Goal: Ask a question

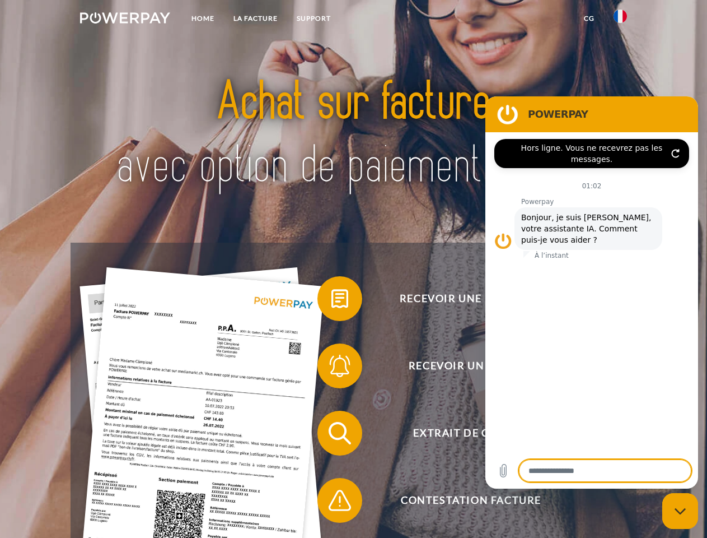
click at [125, 20] on img at bounding box center [125, 17] width 90 height 11
click at [620, 20] on img at bounding box center [620, 16] width 13 height 13
click at [589, 18] on link "CG" at bounding box center [590, 18] width 30 height 20
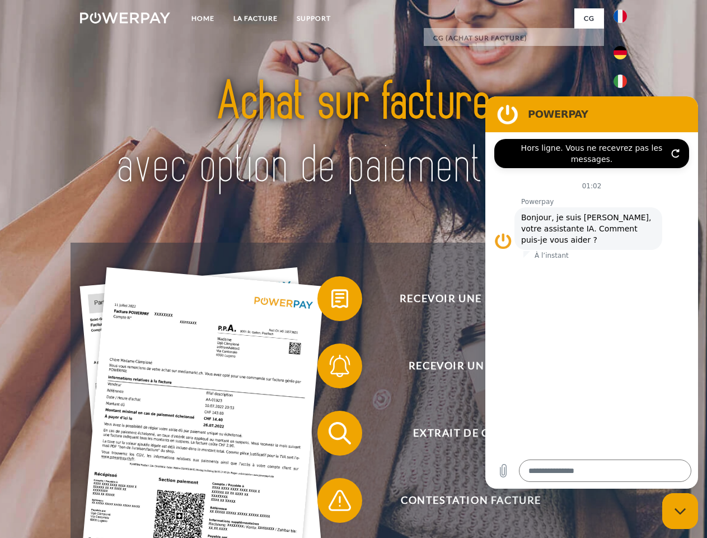
click at [331, 301] on span at bounding box center [323, 298] width 56 height 56
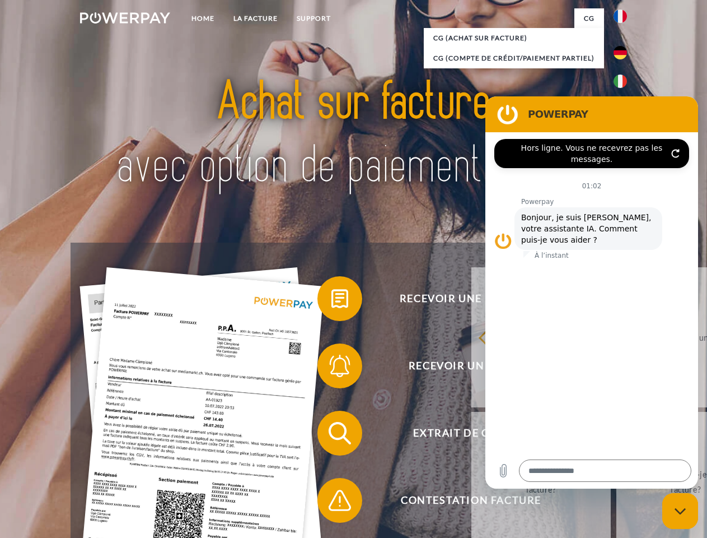
click at [331, 368] on span at bounding box center [323, 366] width 56 height 56
click at [617, 435] on link "Jusqu'à quand dois-je payer ma facture?" at bounding box center [686, 482] width 139 height 140
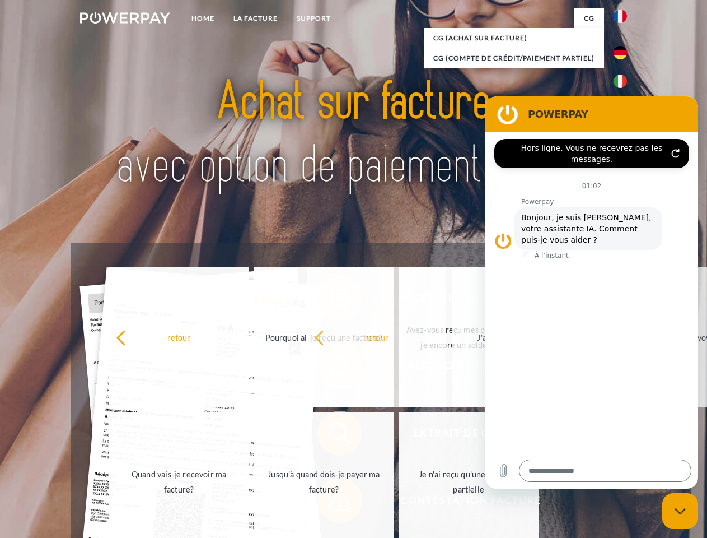
click at [331, 502] on span at bounding box center [323, 500] width 56 height 56
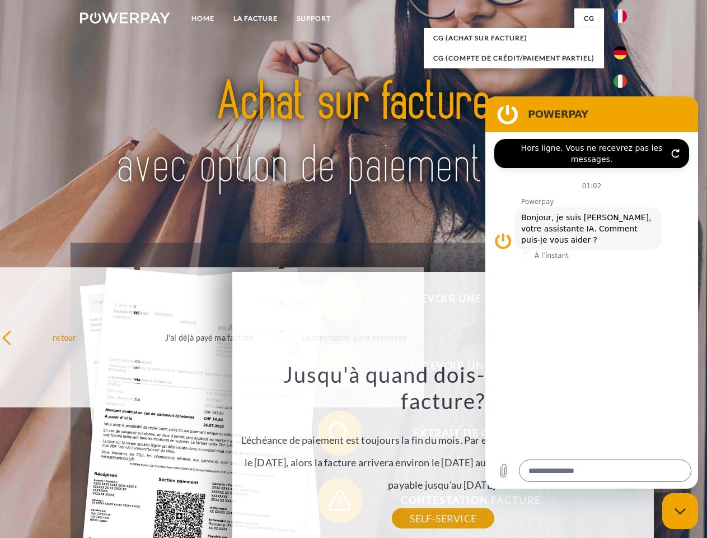
click at [680, 511] on icon "Fermer la fenêtre de messagerie" at bounding box center [681, 510] width 12 height 7
type textarea "*"
